Goal: Navigation & Orientation: Find specific page/section

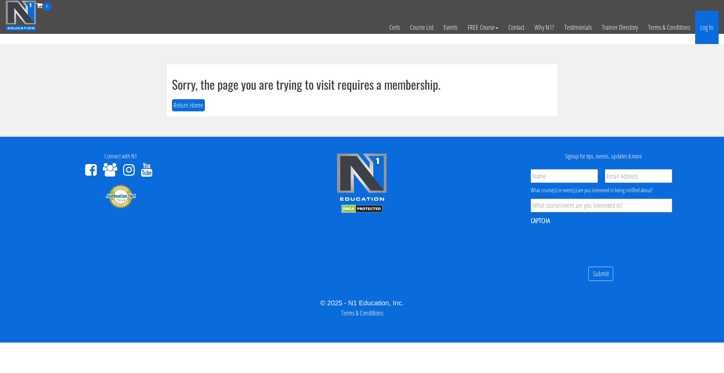
click at [704, 26] on link "Log In" at bounding box center [706, 27] width 23 height 33
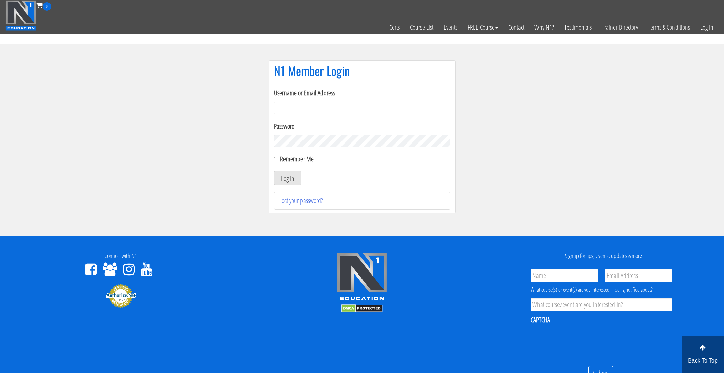
type input "pedersen150@gmail.com"
click at [278, 160] on div "Remember Me" at bounding box center [362, 159] width 176 height 10
click at [275, 160] on input "Remember Me" at bounding box center [276, 159] width 4 height 4
checkbox input "true"
click at [287, 172] on button "Log In" at bounding box center [287, 178] width 27 height 14
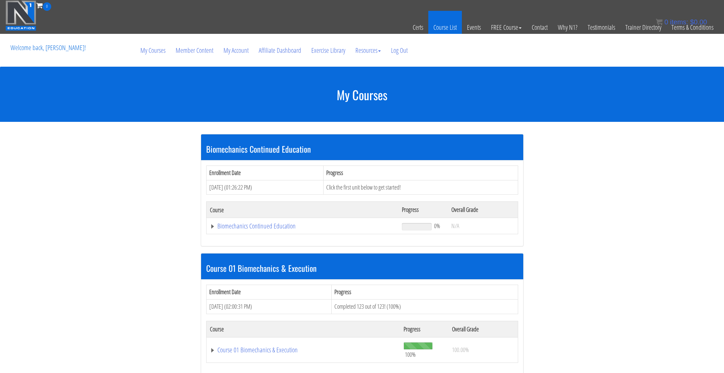
click at [448, 29] on link "Course List" at bounding box center [445, 27] width 34 height 33
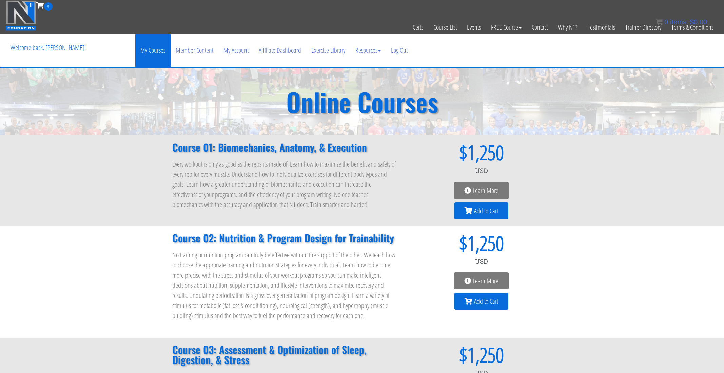
click at [149, 54] on link "My Courses" at bounding box center [152, 50] width 35 height 33
